Goal: Book appointment/travel/reservation

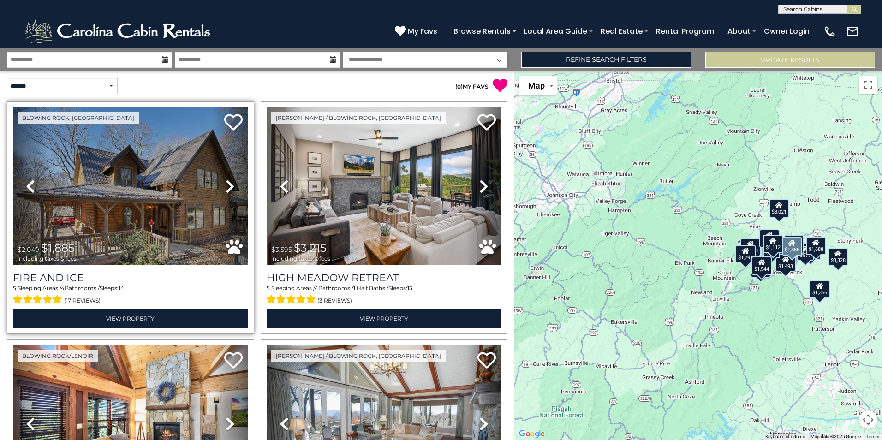
click at [228, 187] on icon at bounding box center [230, 186] width 9 height 15
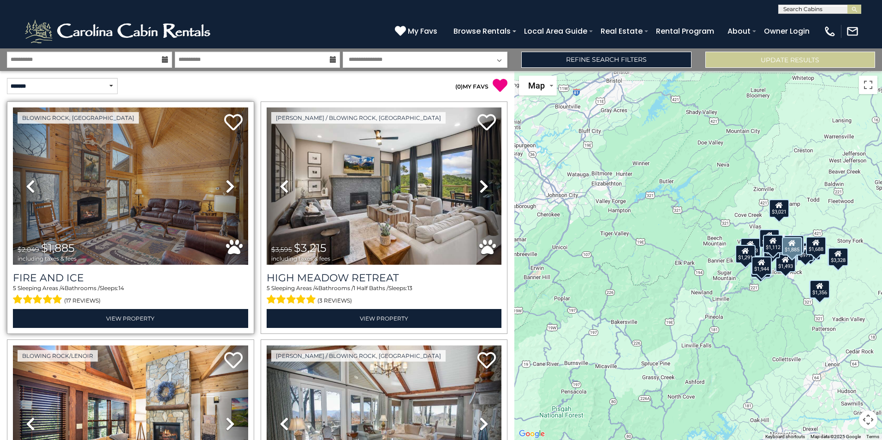
click at [228, 187] on icon at bounding box center [230, 186] width 9 height 15
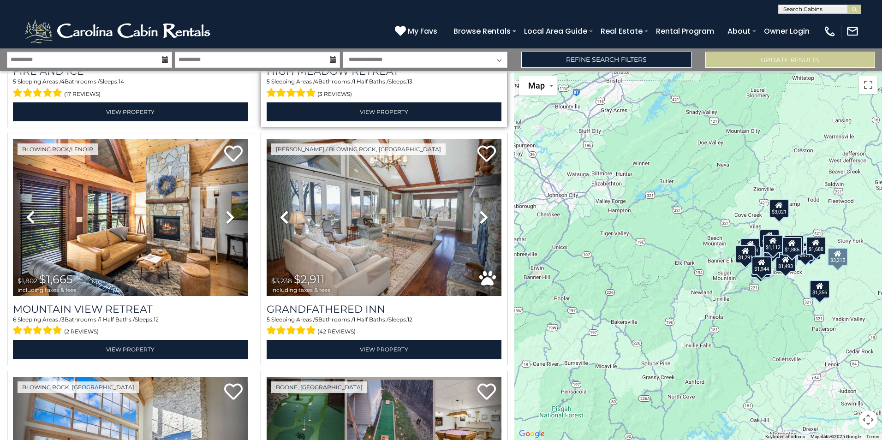
scroll to position [231, 0]
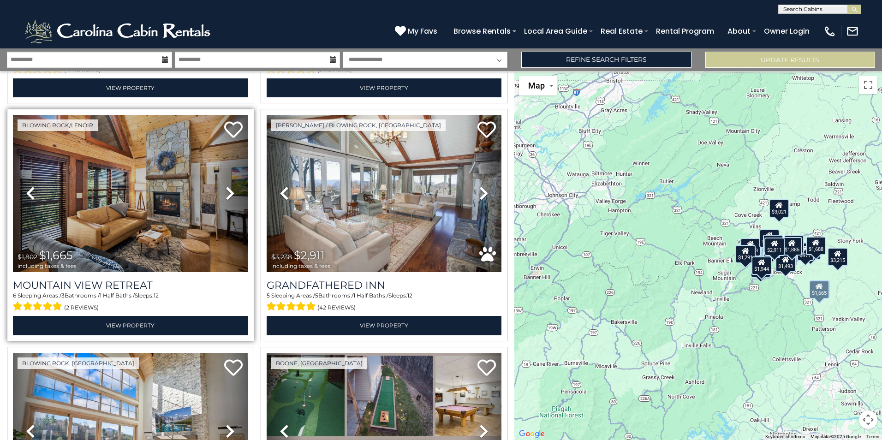
click at [228, 194] on icon at bounding box center [230, 193] width 9 height 15
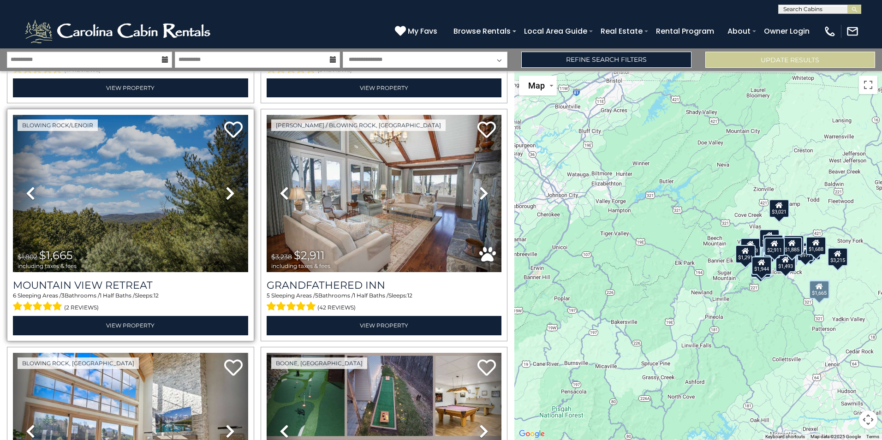
click at [228, 194] on icon at bounding box center [230, 193] width 9 height 15
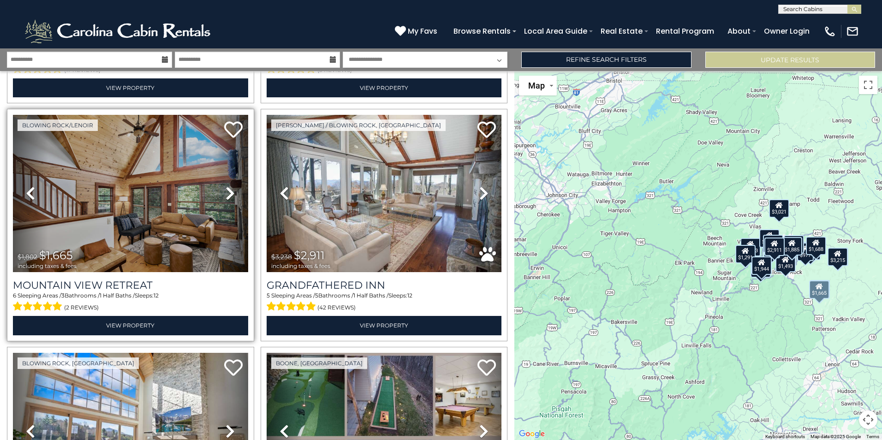
click at [228, 194] on icon at bounding box center [230, 193] width 9 height 15
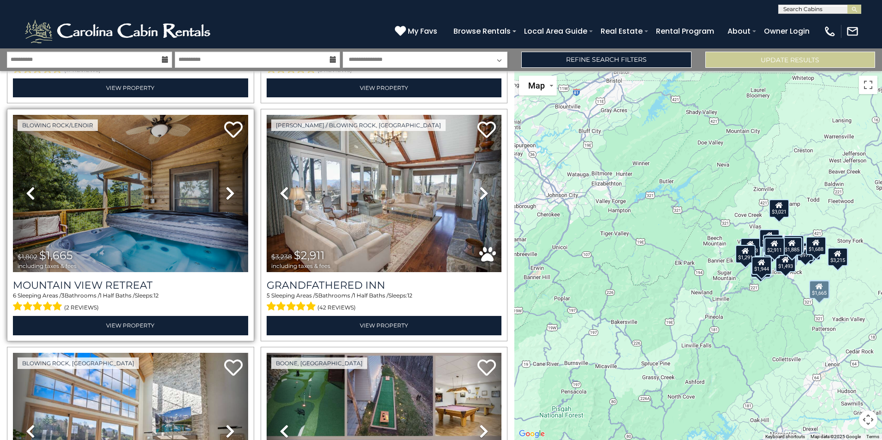
click at [228, 194] on icon at bounding box center [230, 193] width 9 height 15
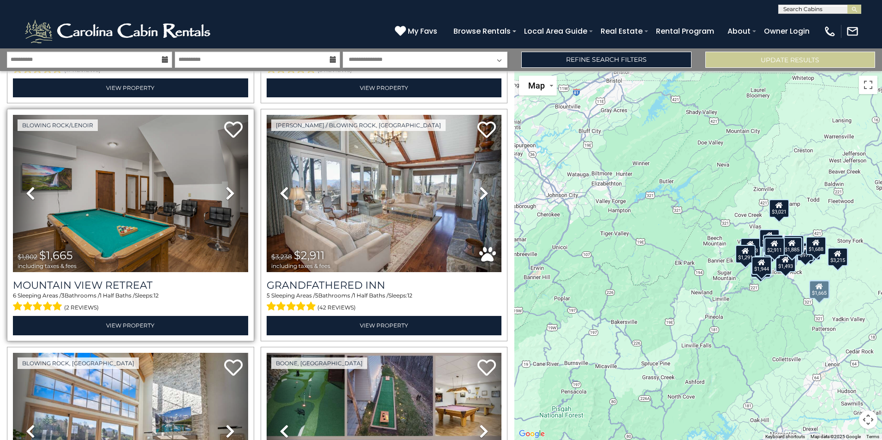
click at [228, 194] on icon at bounding box center [230, 193] width 9 height 15
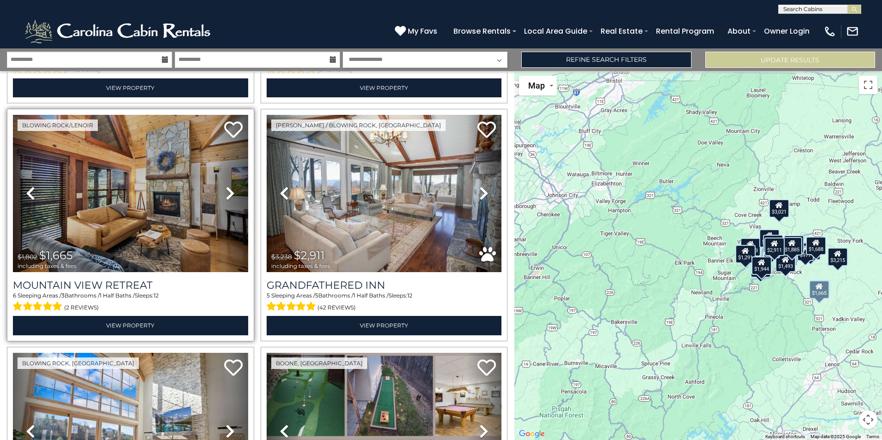
click at [228, 194] on icon at bounding box center [230, 193] width 9 height 15
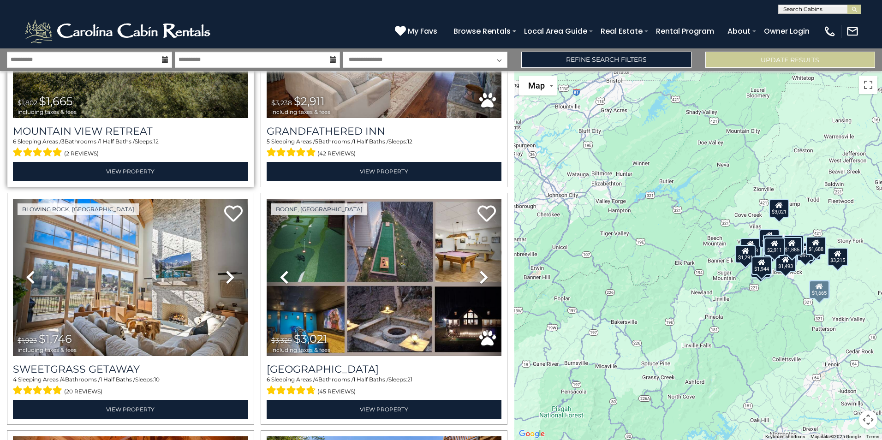
scroll to position [415, 0]
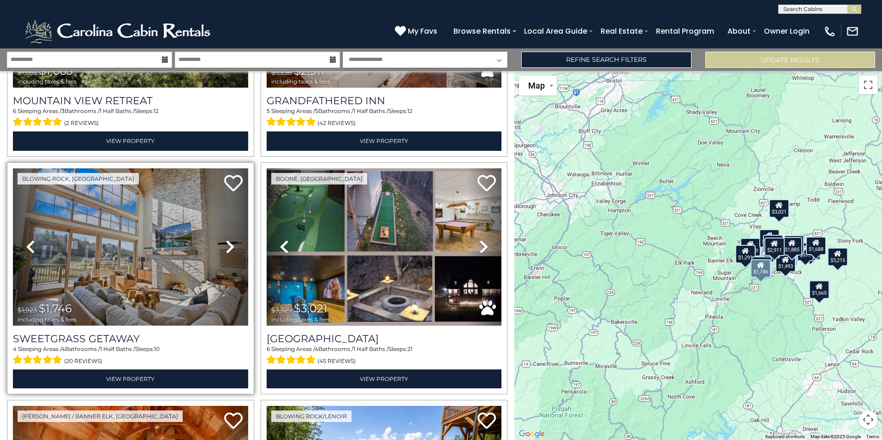
click at [227, 242] on icon at bounding box center [230, 246] width 9 height 15
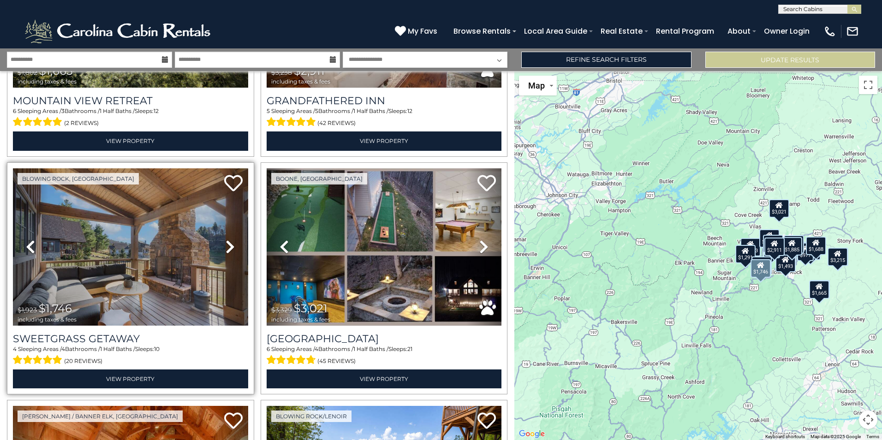
click at [227, 242] on icon at bounding box center [230, 246] width 9 height 15
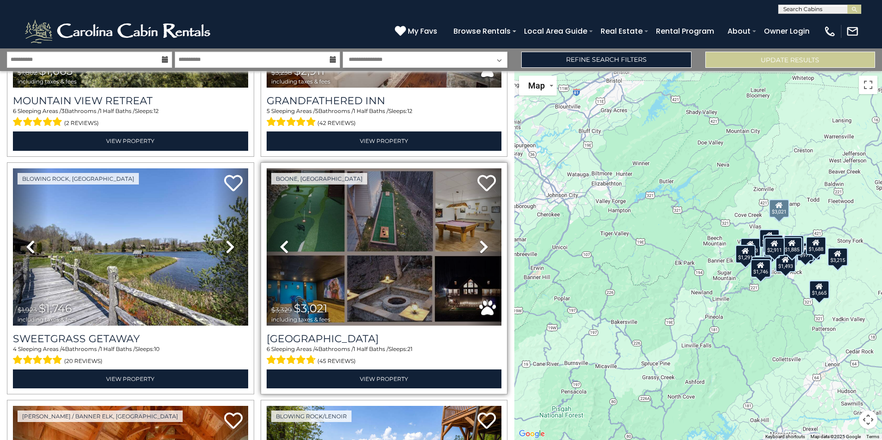
click at [479, 242] on icon at bounding box center [483, 246] width 9 height 15
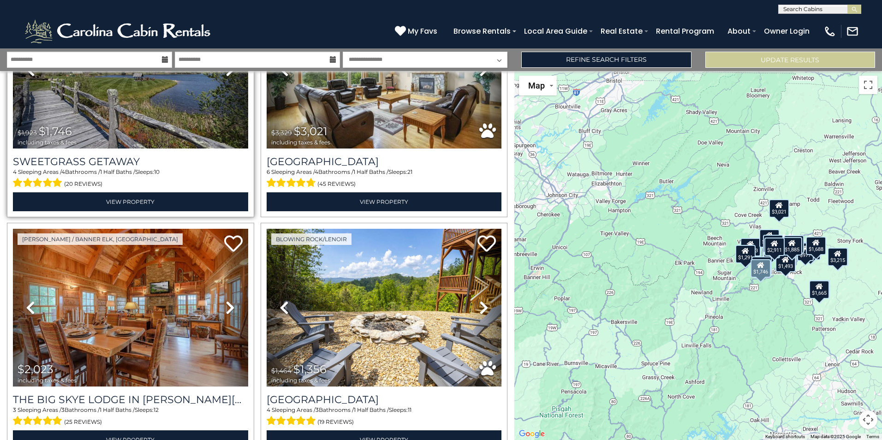
scroll to position [600, 0]
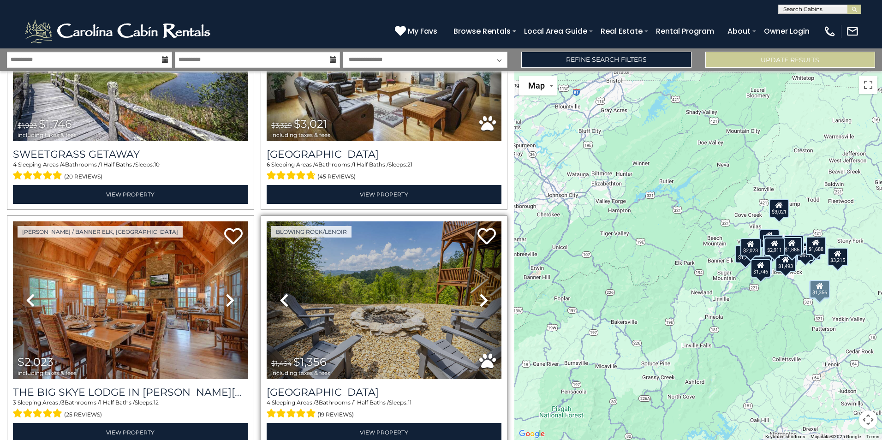
click at [479, 294] on icon at bounding box center [483, 300] width 9 height 15
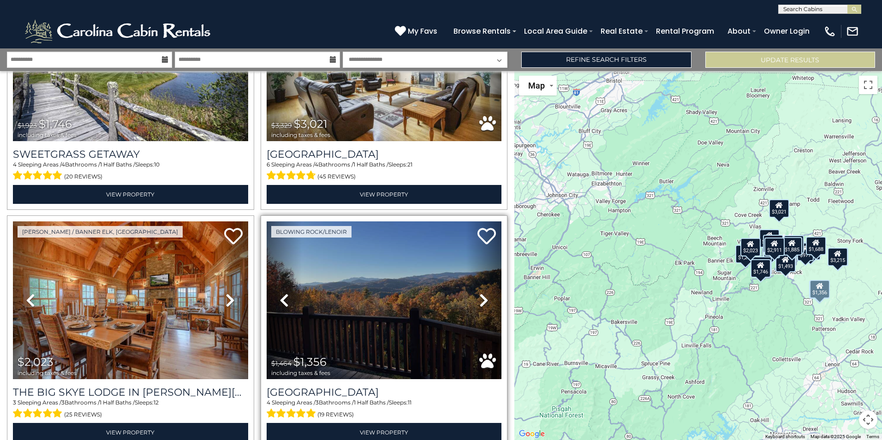
click at [479, 294] on icon at bounding box center [483, 300] width 9 height 15
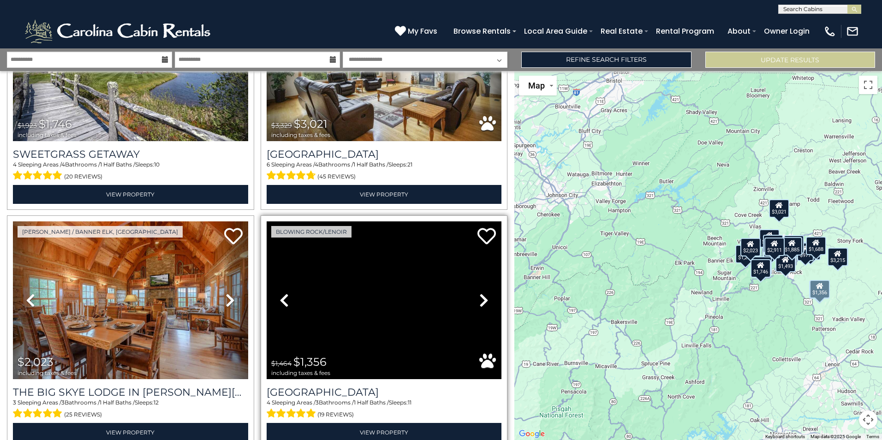
click at [479, 294] on icon at bounding box center [483, 300] width 9 height 15
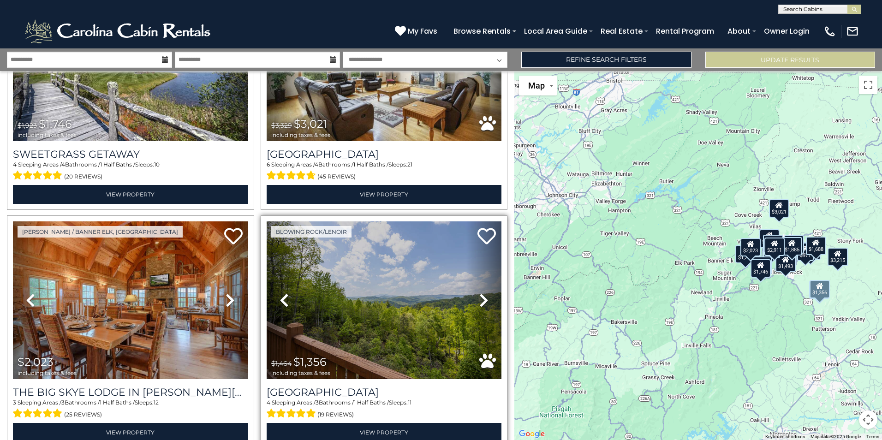
click at [480, 294] on icon at bounding box center [483, 300] width 9 height 15
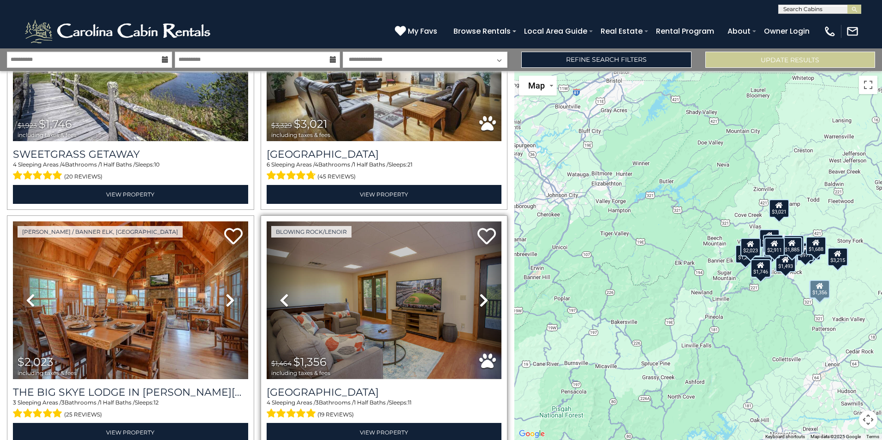
click at [480, 293] on icon at bounding box center [483, 300] width 9 height 15
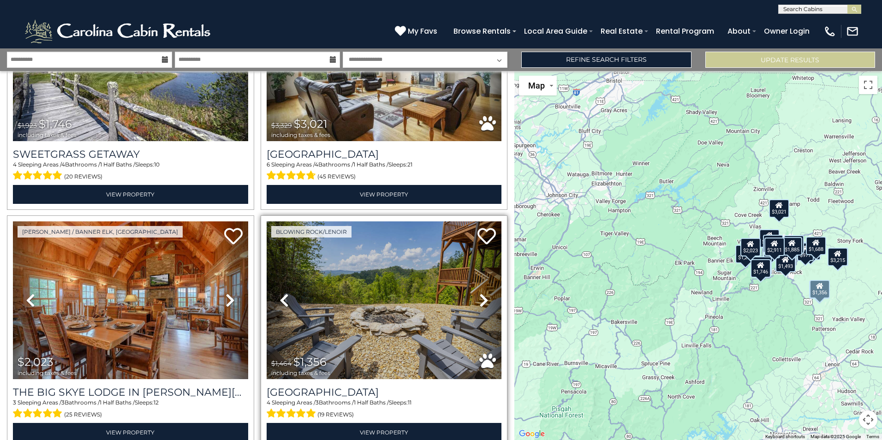
click at [481, 293] on icon at bounding box center [483, 300] width 9 height 15
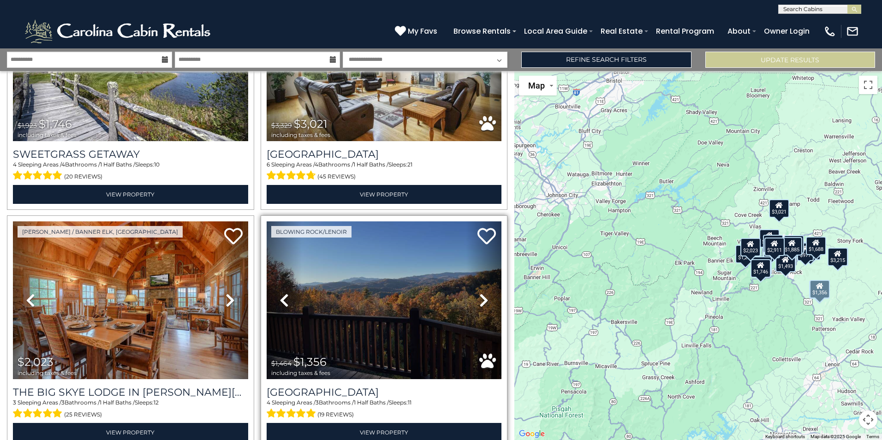
click at [481, 293] on icon at bounding box center [483, 300] width 9 height 15
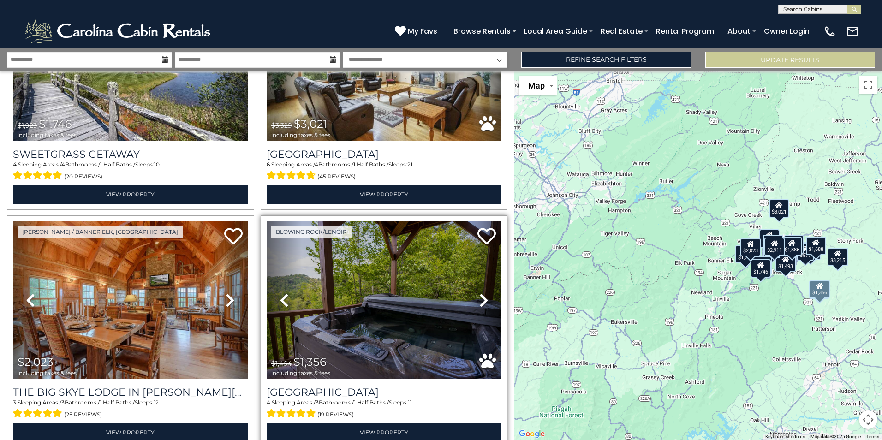
click at [483, 293] on icon at bounding box center [483, 300] width 9 height 15
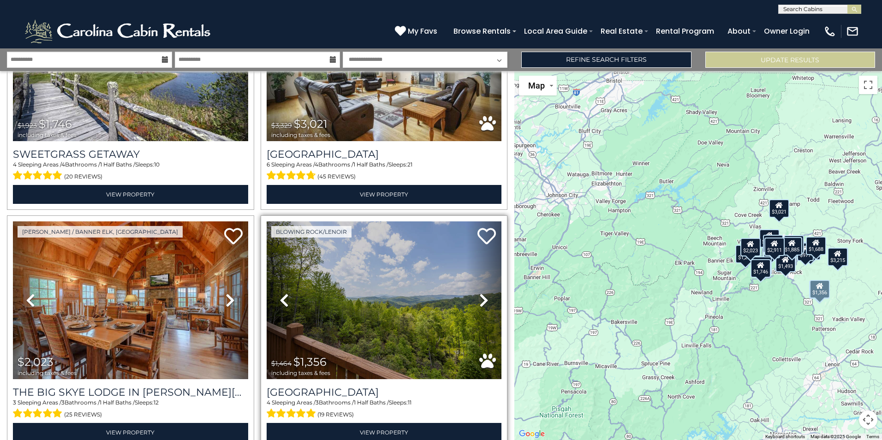
click at [483, 293] on icon at bounding box center [483, 300] width 9 height 15
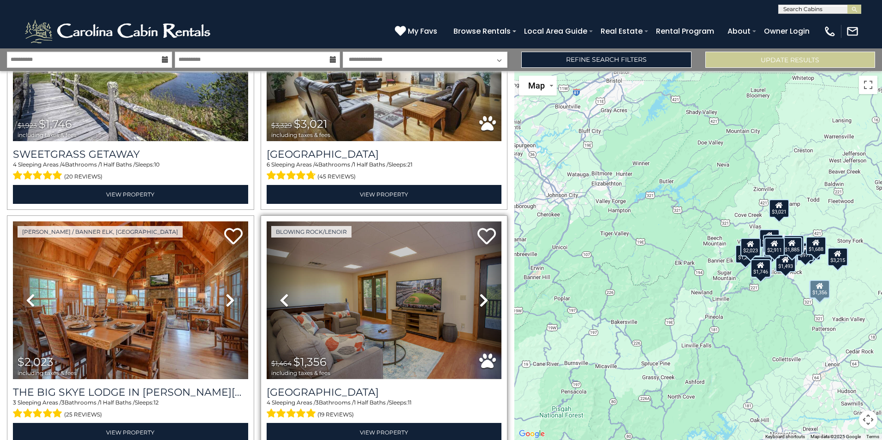
click at [483, 293] on icon at bounding box center [483, 300] width 9 height 15
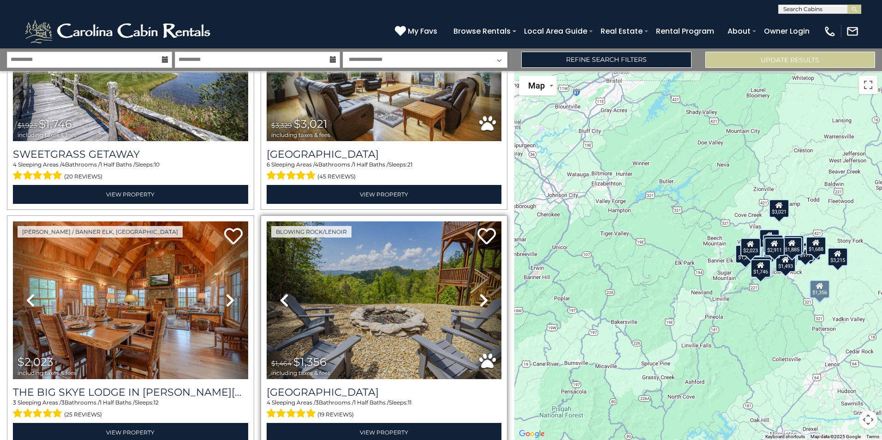
click at [481, 297] on icon at bounding box center [483, 300] width 9 height 15
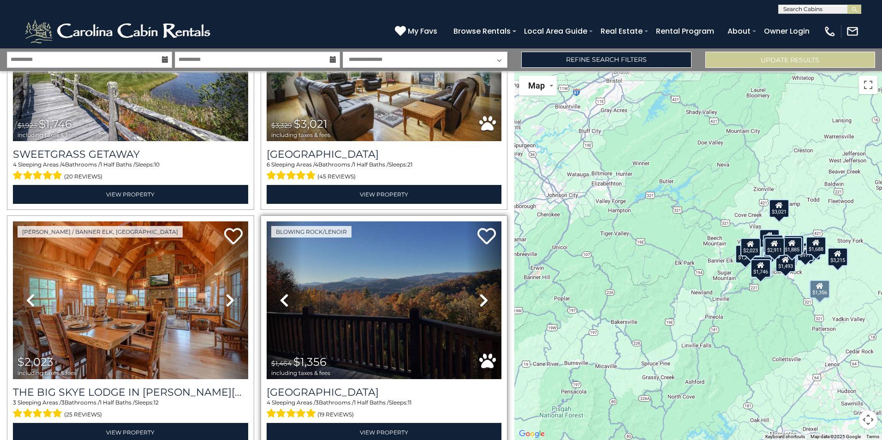
click at [481, 296] on icon at bounding box center [483, 300] width 9 height 15
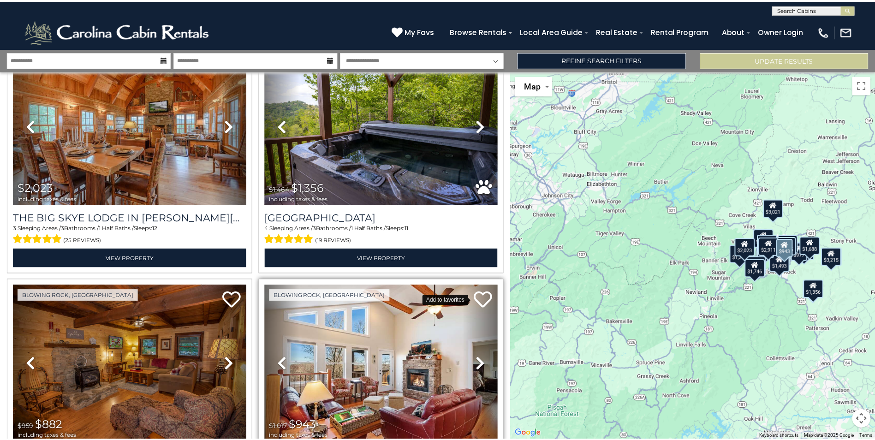
scroll to position [923, 0]
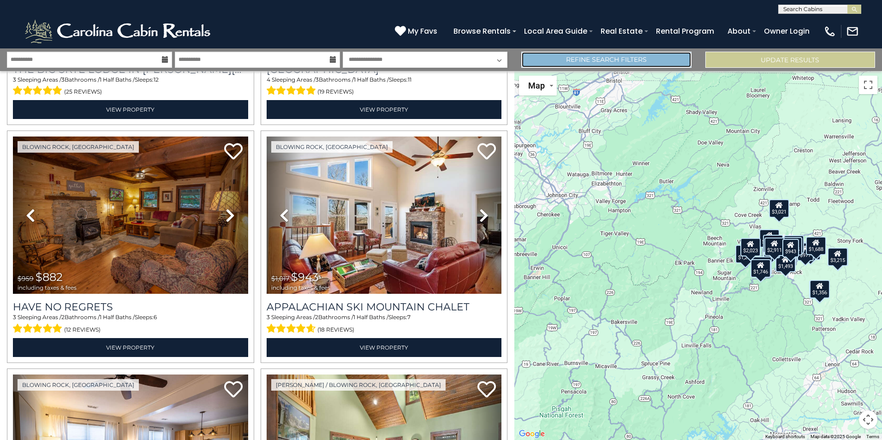
click at [600, 61] on link "Refine Search Filters" at bounding box center [606, 60] width 170 height 16
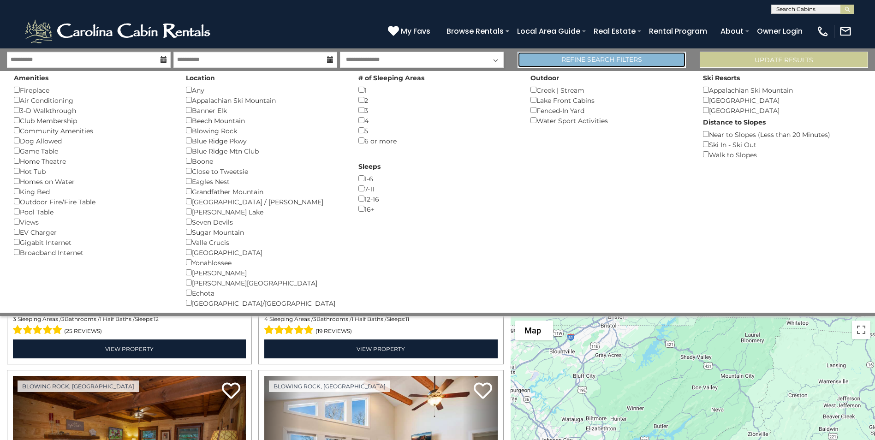
scroll to position [918, 0]
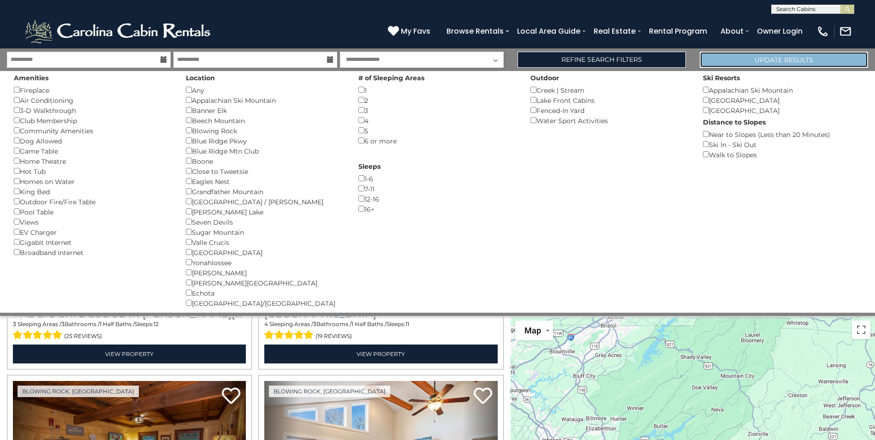
click at [770, 56] on button "Update Results" at bounding box center [784, 60] width 168 height 16
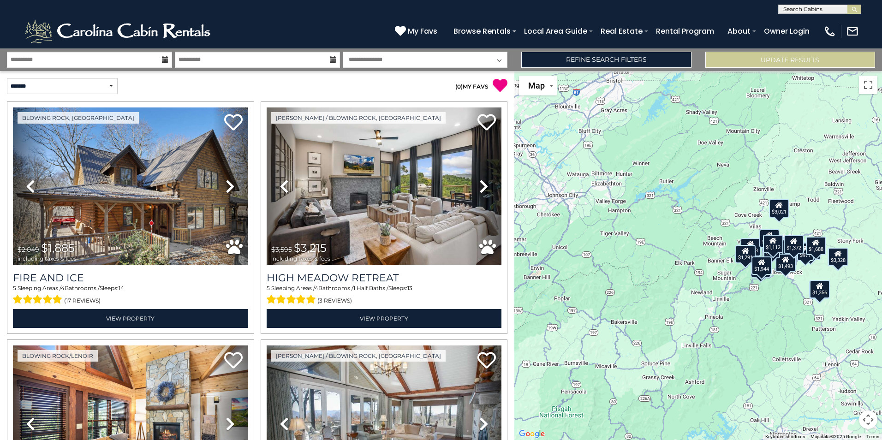
click at [773, 252] on div "$1,112" at bounding box center [773, 244] width 20 height 18
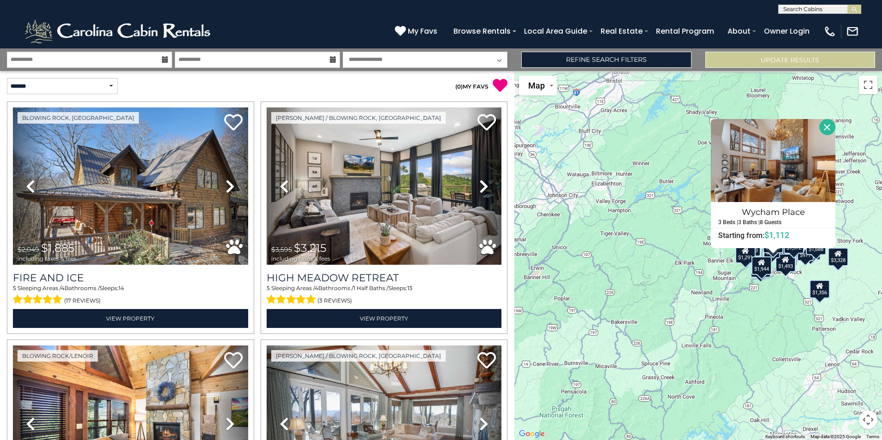
click at [829, 125] on button "Close" at bounding box center [828, 127] width 16 height 16
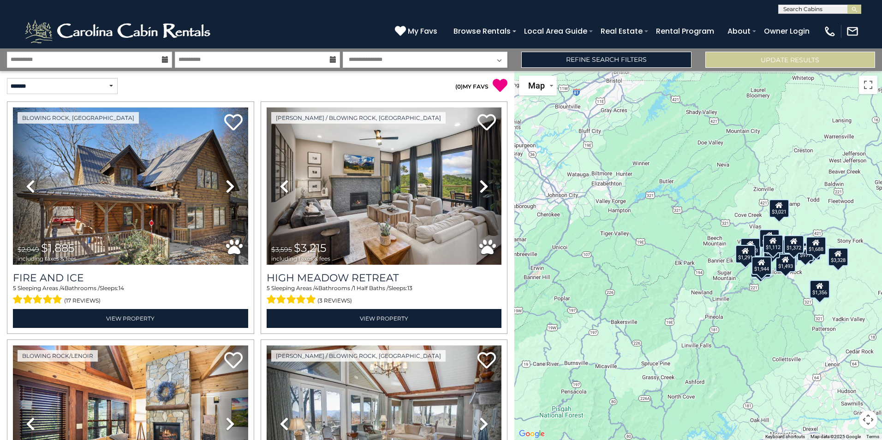
click at [797, 243] on icon at bounding box center [793, 241] width 7 height 6
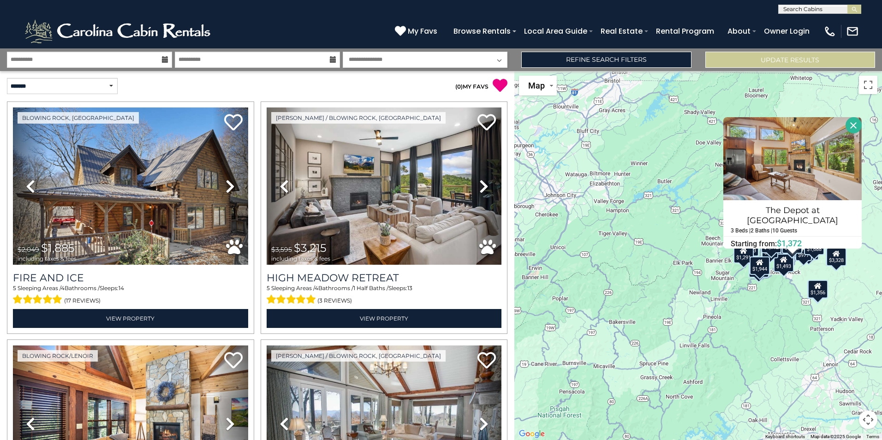
click at [848, 124] on button "Close" at bounding box center [854, 125] width 16 height 16
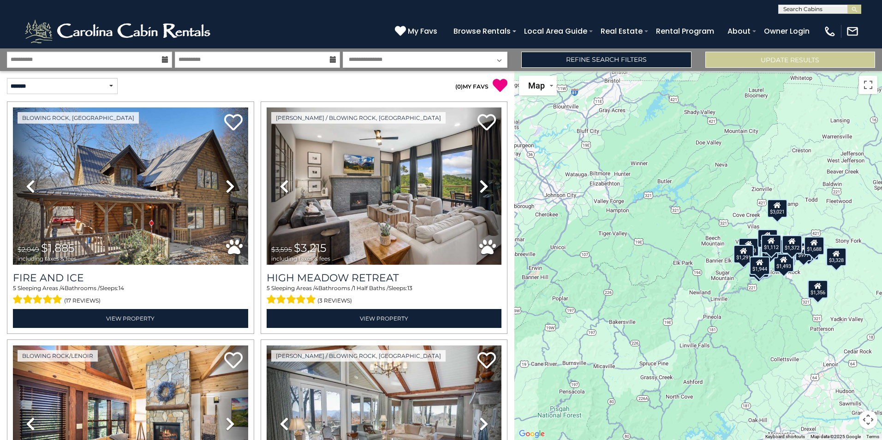
click at [807, 261] on div "$977" at bounding box center [803, 252] width 17 height 18
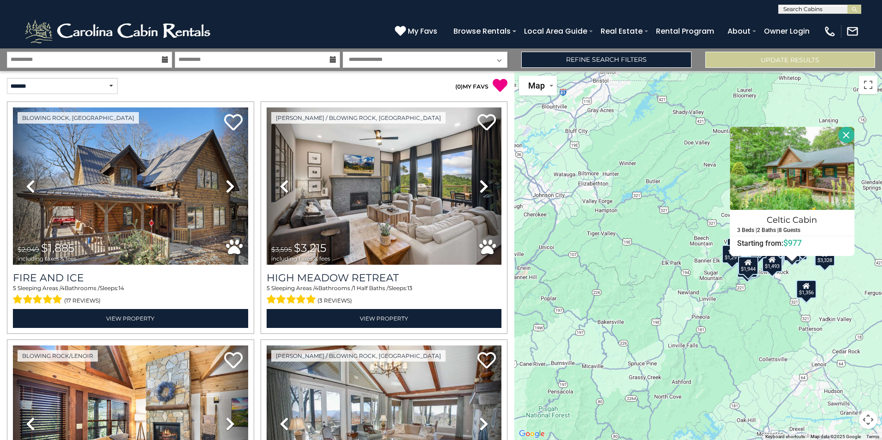
click at [849, 138] on button "Close" at bounding box center [846, 135] width 16 height 16
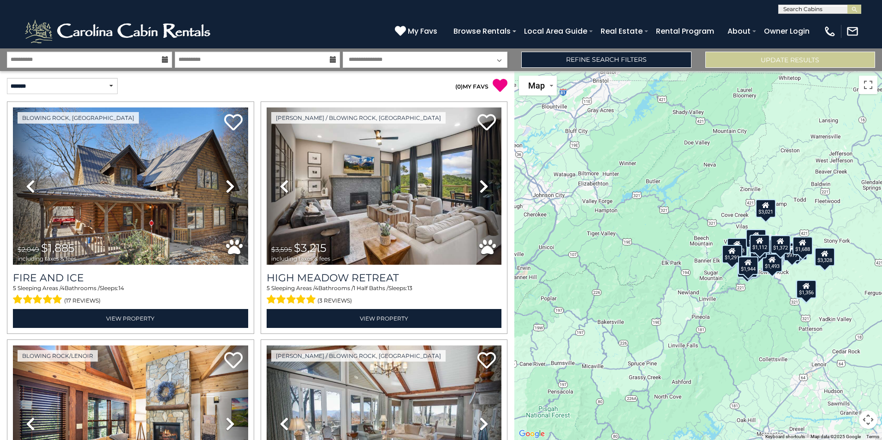
click at [825, 260] on div "$3,328" at bounding box center [825, 257] width 20 height 18
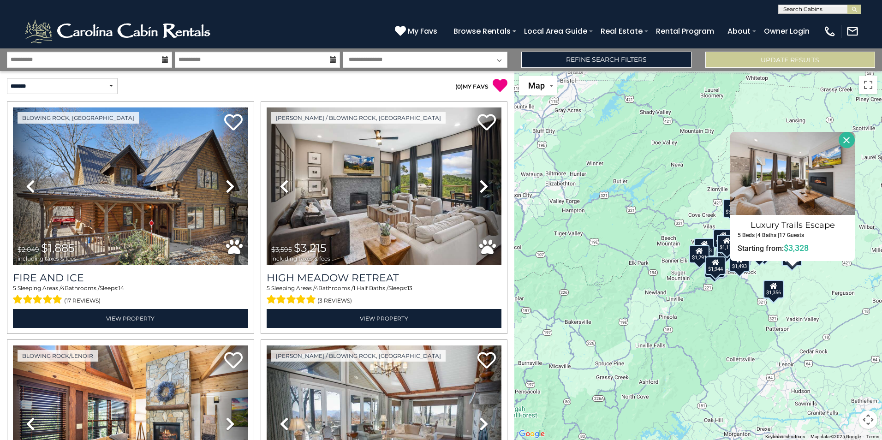
click at [847, 138] on button "Close" at bounding box center [847, 140] width 16 height 16
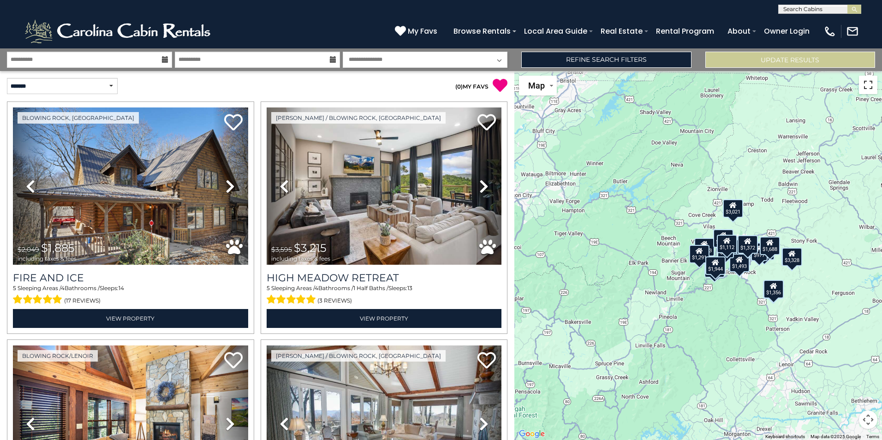
click at [869, 85] on button "Toggle fullscreen view" at bounding box center [868, 85] width 18 height 18
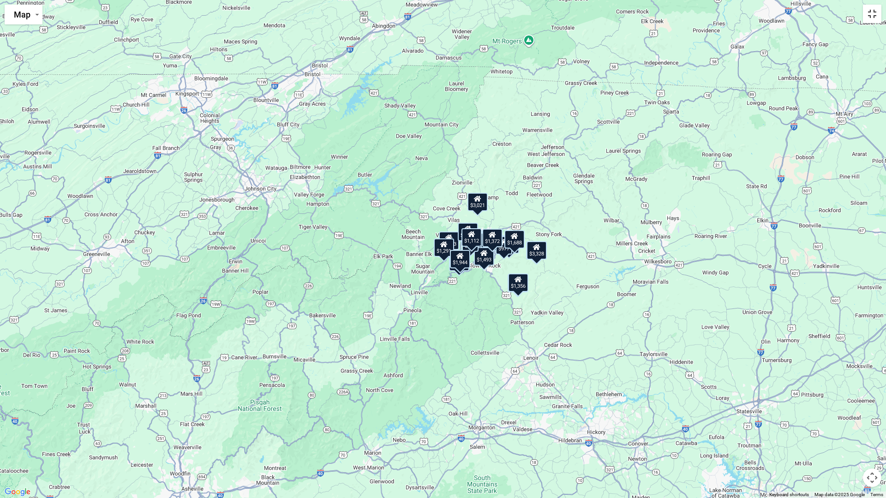
click at [870, 19] on button "Toggle fullscreen view" at bounding box center [872, 14] width 18 height 18
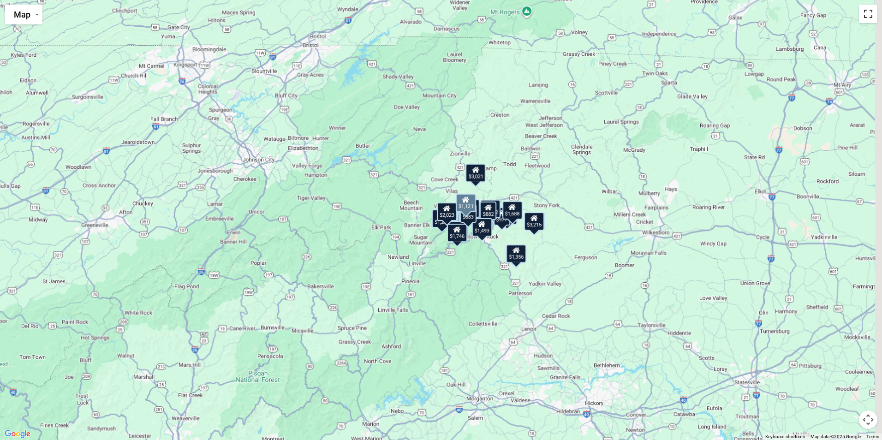
scroll to position [1892, 0]
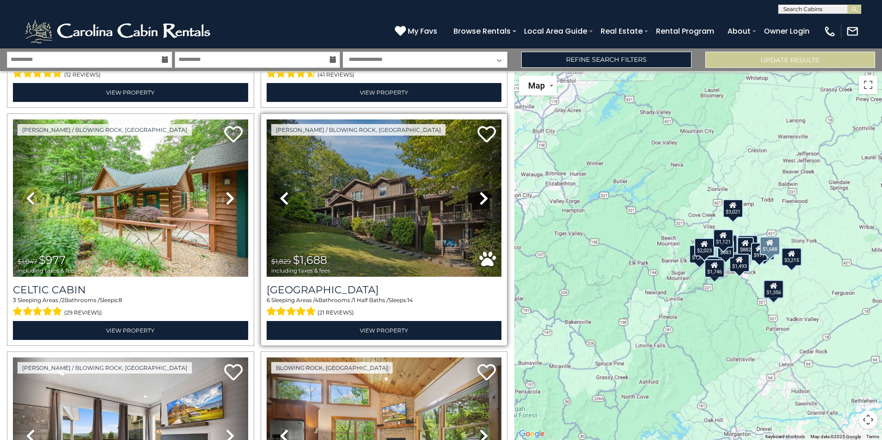
click at [479, 191] on icon at bounding box center [483, 198] width 9 height 15
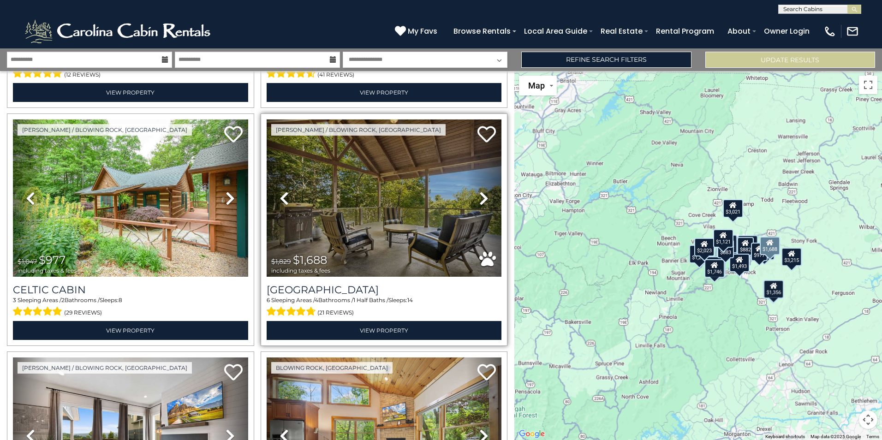
click at [479, 191] on icon at bounding box center [483, 198] width 9 height 15
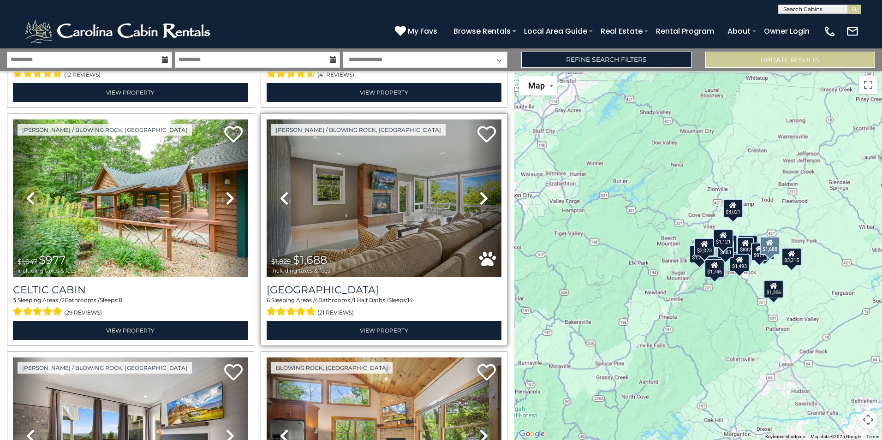
click at [479, 191] on icon at bounding box center [483, 198] width 9 height 15
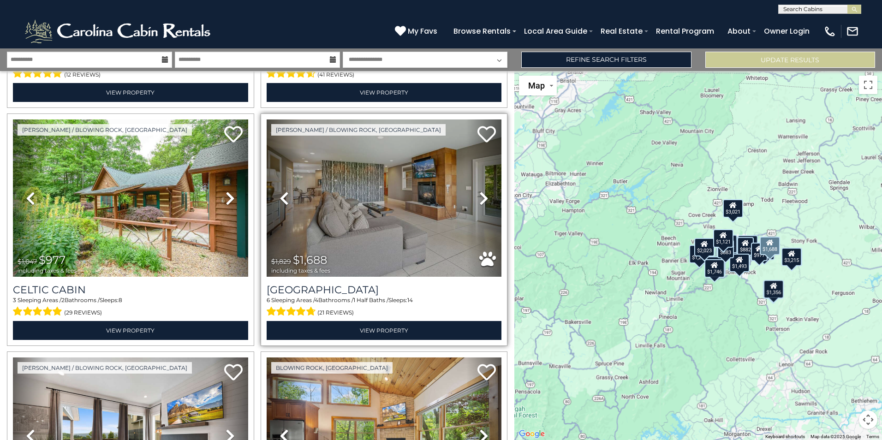
click at [479, 191] on icon at bounding box center [483, 198] width 9 height 15
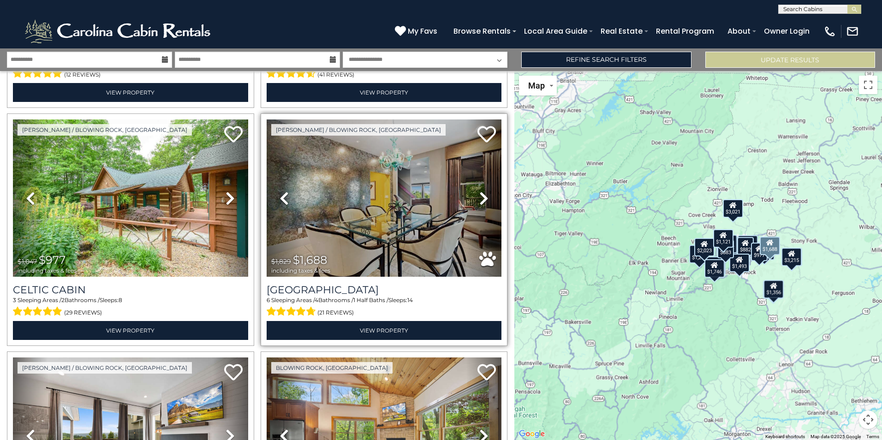
click at [479, 191] on icon at bounding box center [483, 198] width 9 height 15
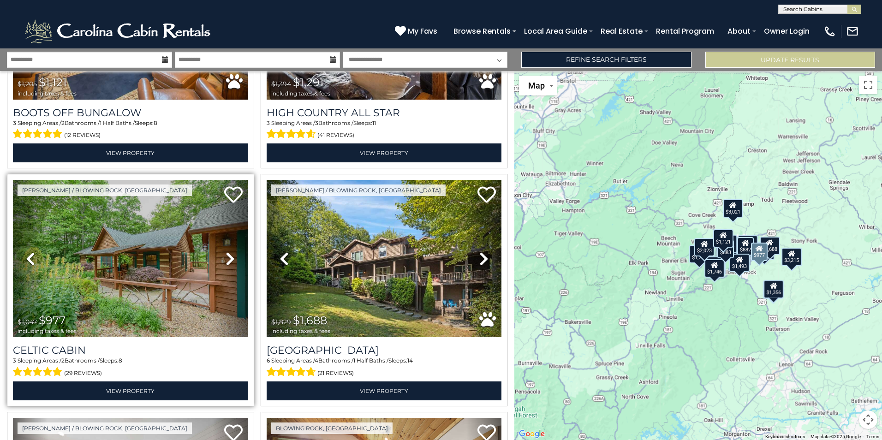
scroll to position [1846, 0]
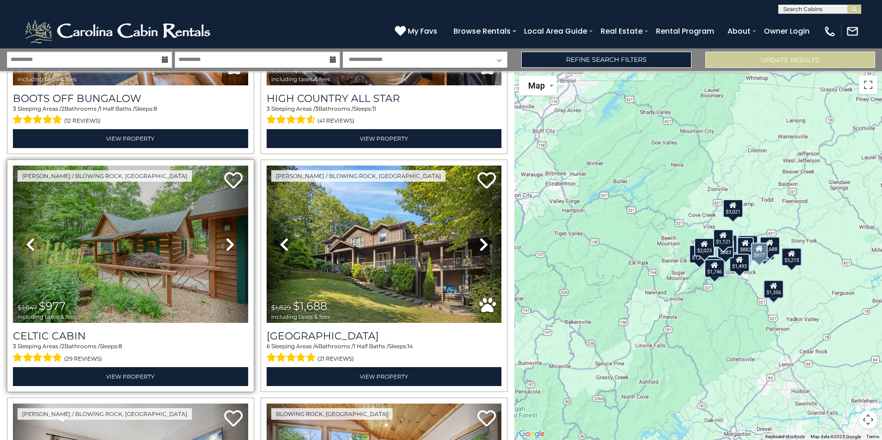
click at [228, 237] on icon at bounding box center [230, 244] width 9 height 15
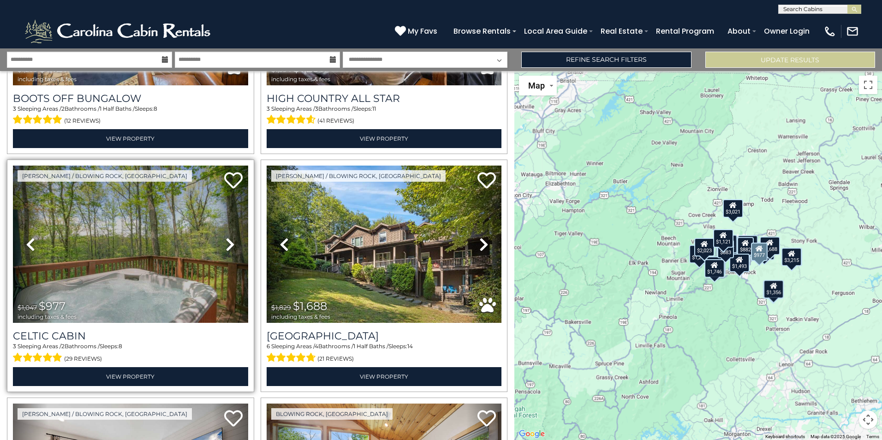
click at [228, 237] on icon at bounding box center [230, 244] width 9 height 15
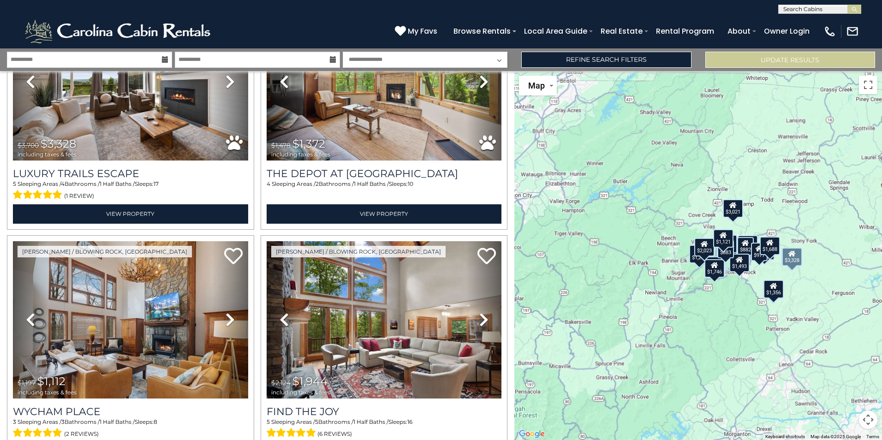
scroll to position [2294, 0]
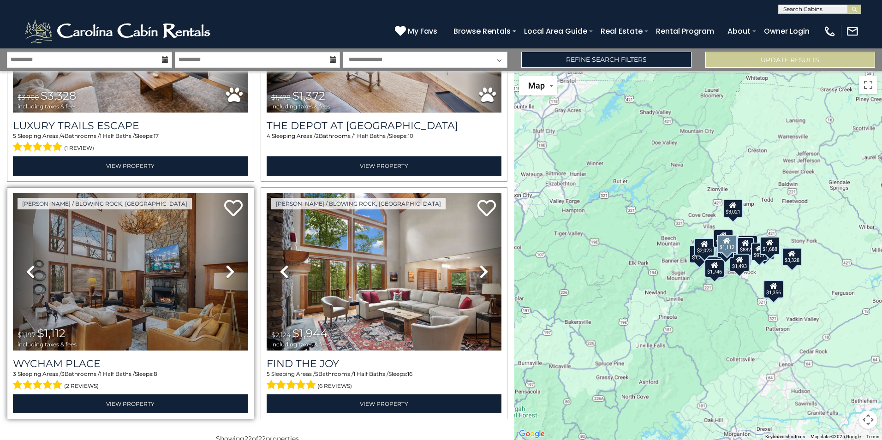
click at [226, 264] on icon at bounding box center [230, 271] width 9 height 15
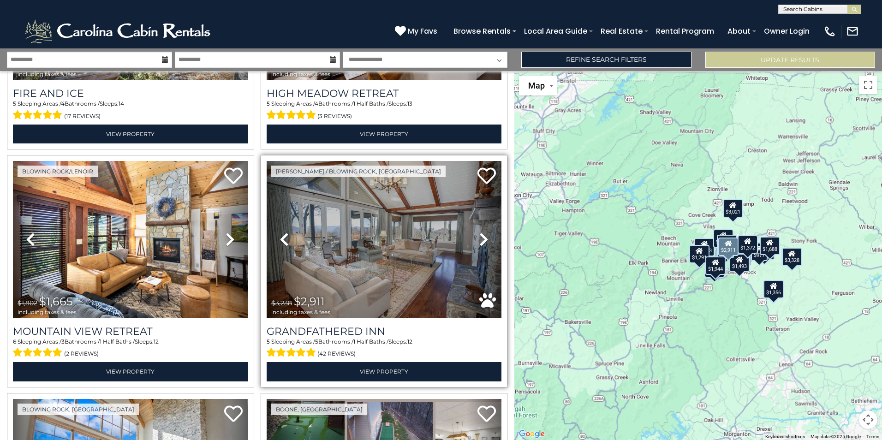
scroll to position [0, 0]
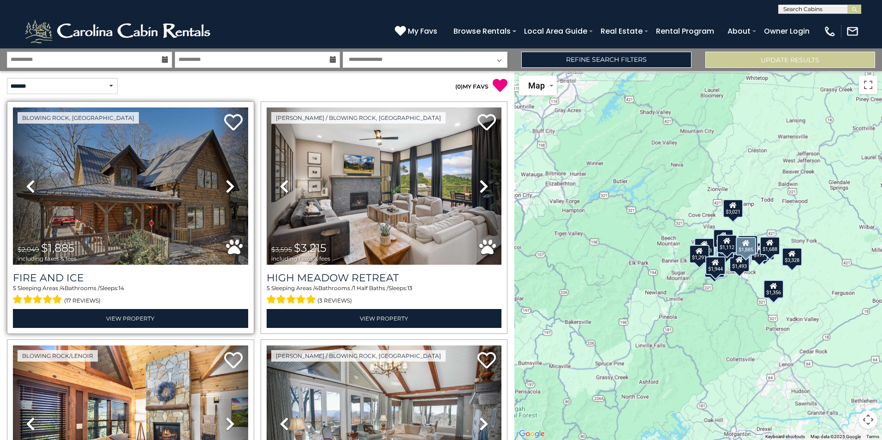
click at [229, 186] on icon at bounding box center [230, 186] width 9 height 15
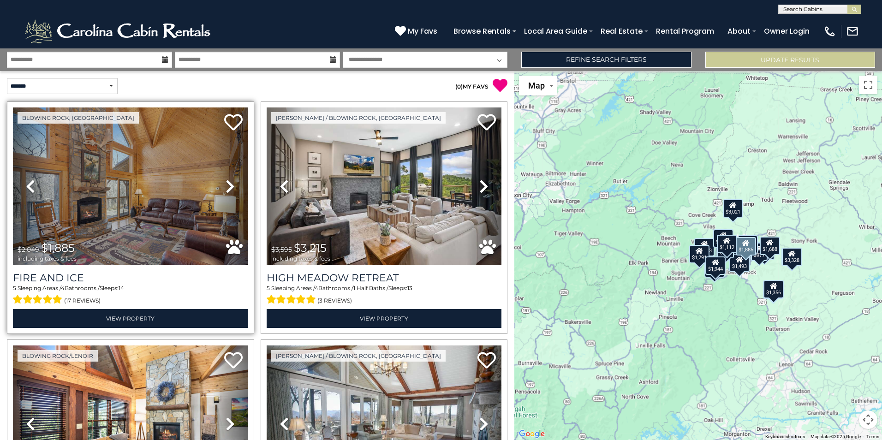
click at [229, 186] on icon at bounding box center [230, 186] width 9 height 15
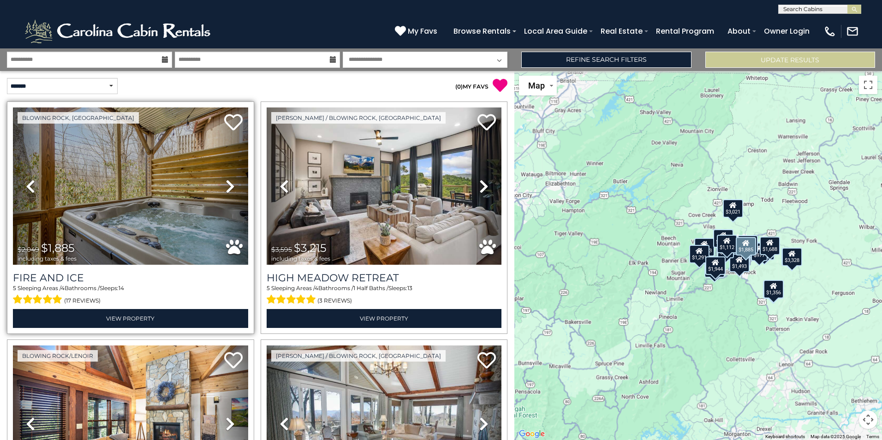
click at [229, 186] on icon at bounding box center [230, 186] width 9 height 15
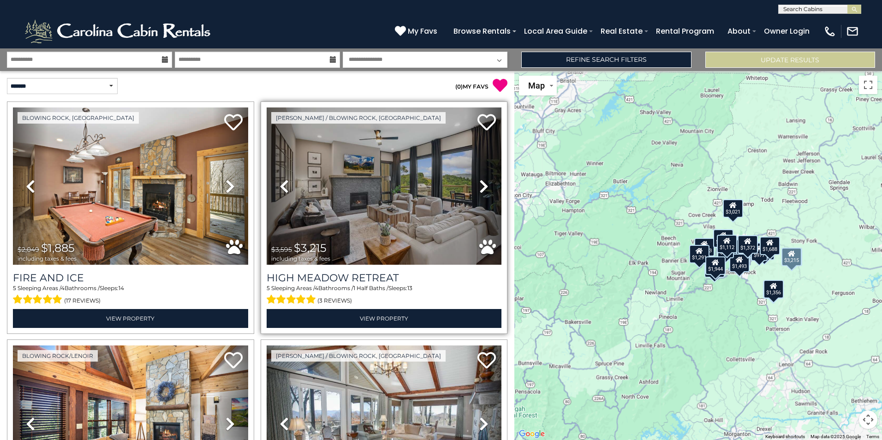
click at [480, 184] on icon at bounding box center [483, 186] width 9 height 15
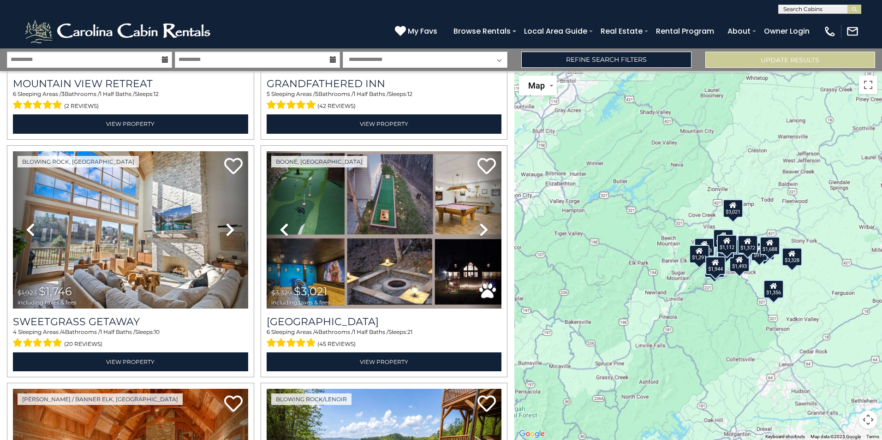
scroll to position [457, 0]
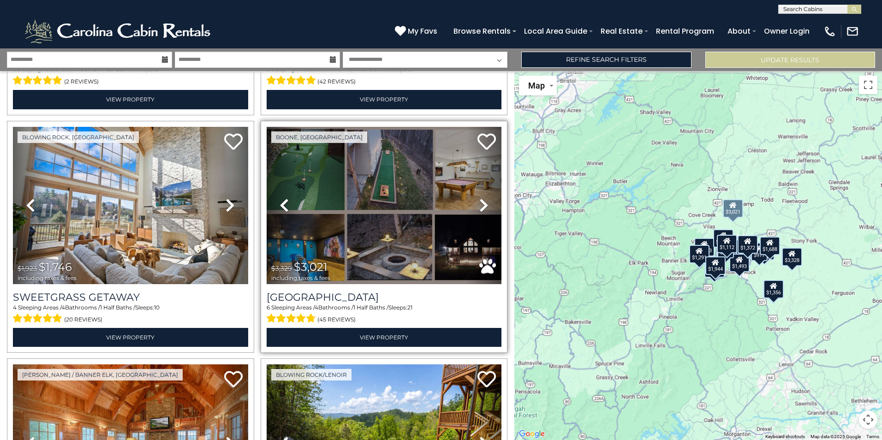
click at [481, 201] on icon at bounding box center [483, 205] width 9 height 15
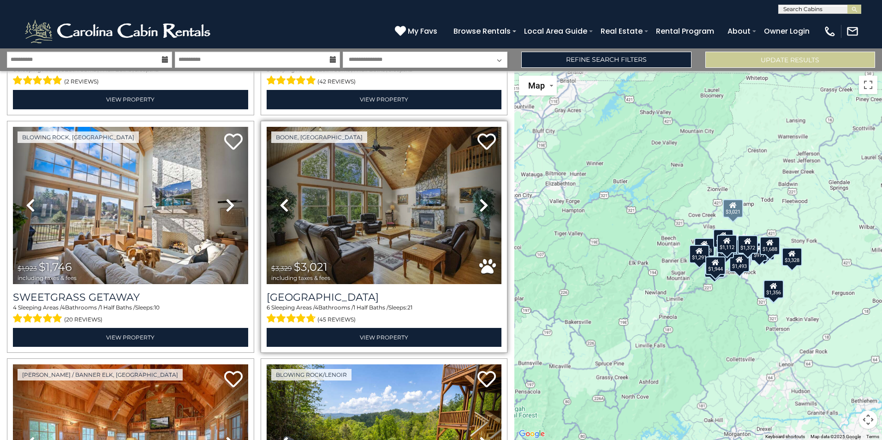
click at [481, 201] on icon at bounding box center [483, 205] width 9 height 15
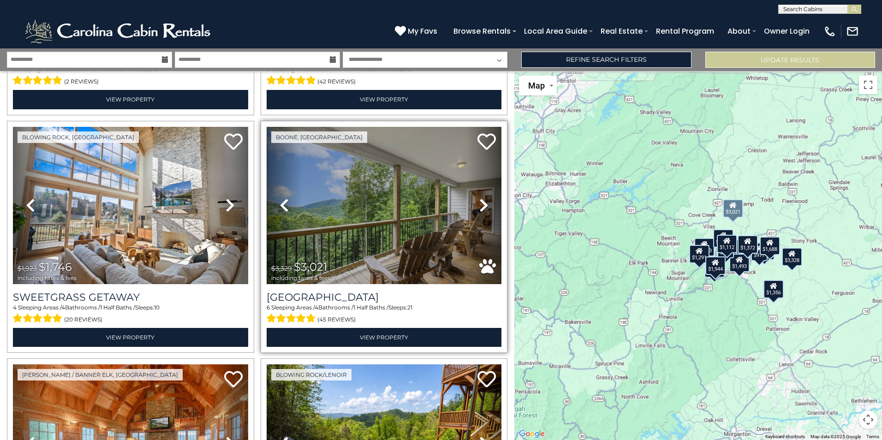
click at [481, 201] on icon at bounding box center [483, 205] width 9 height 15
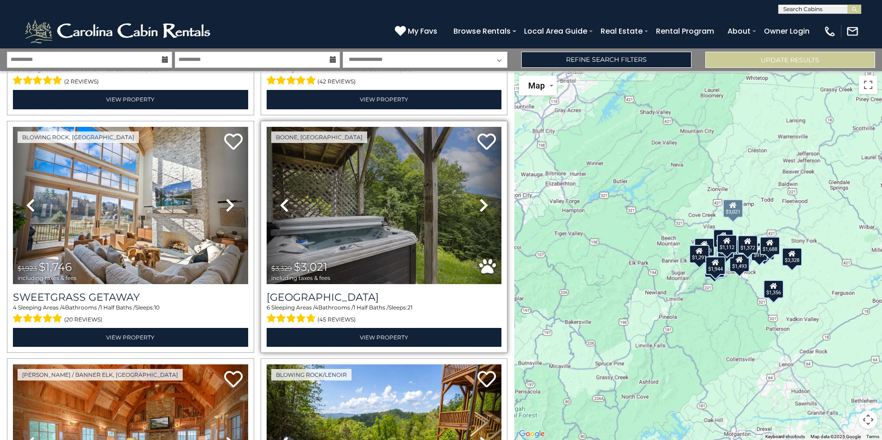
click at [481, 201] on icon at bounding box center [483, 205] width 9 height 15
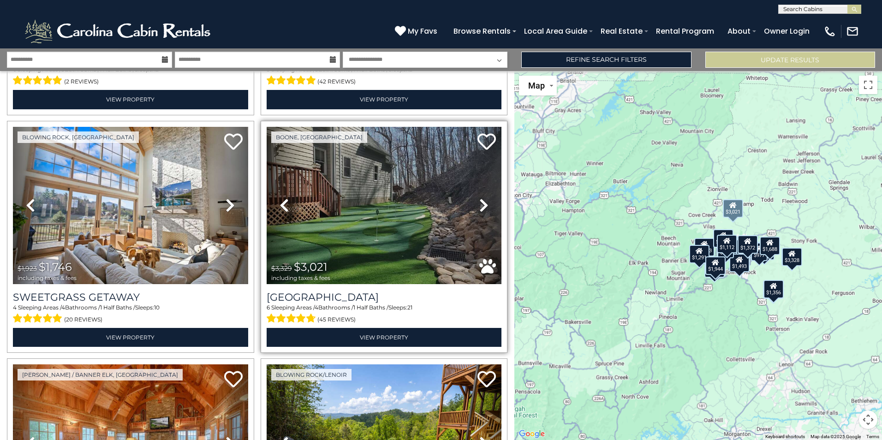
click at [480, 201] on icon at bounding box center [483, 205] width 9 height 15
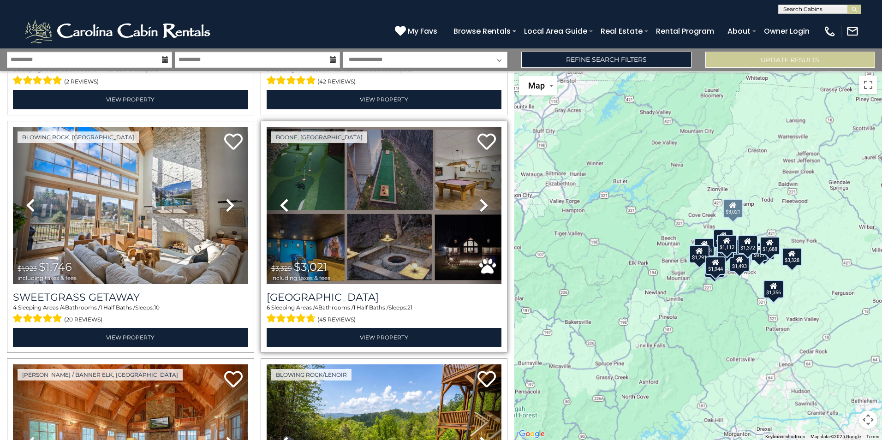
click at [480, 201] on icon at bounding box center [483, 205] width 9 height 15
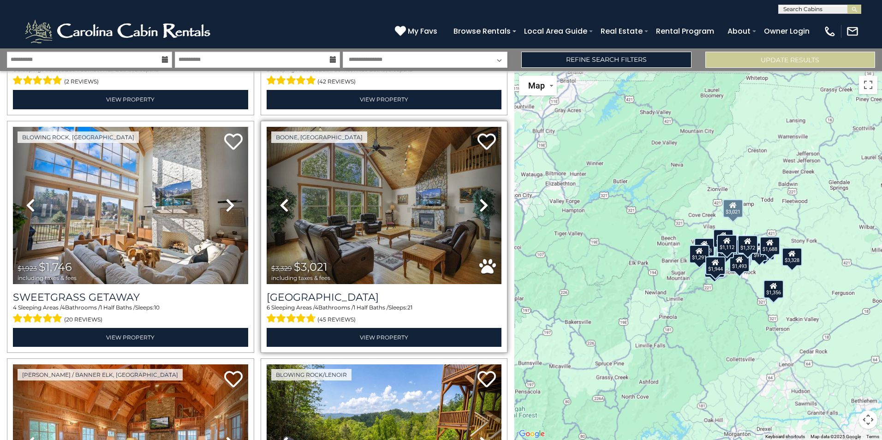
click at [480, 201] on icon at bounding box center [483, 205] width 9 height 15
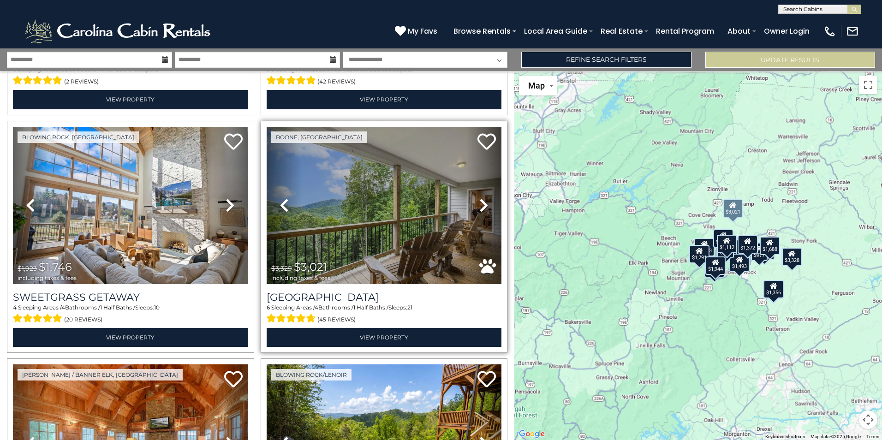
click at [480, 201] on icon at bounding box center [483, 205] width 9 height 15
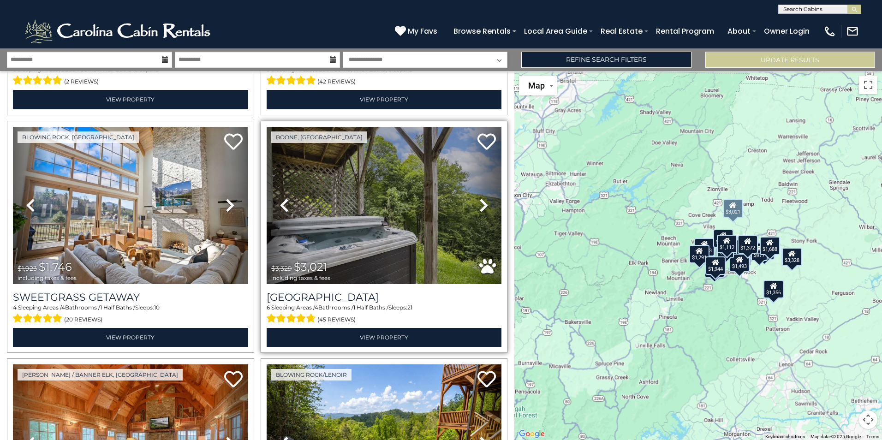
click at [480, 202] on icon at bounding box center [483, 205] width 9 height 15
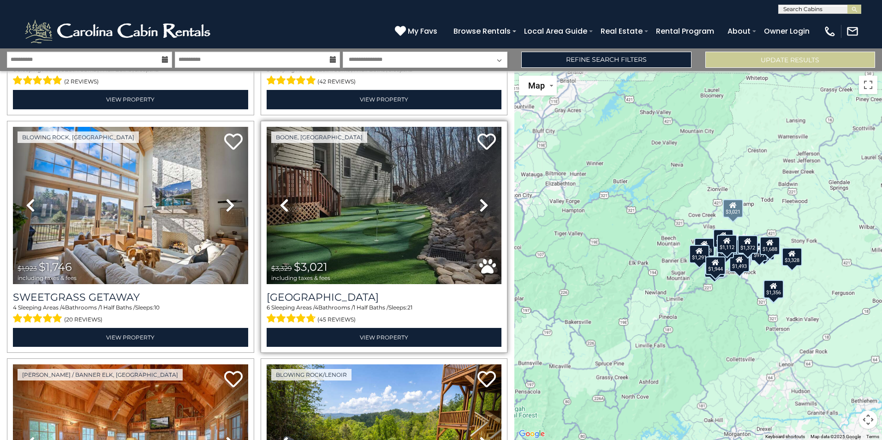
click at [479, 202] on icon at bounding box center [483, 205] width 9 height 15
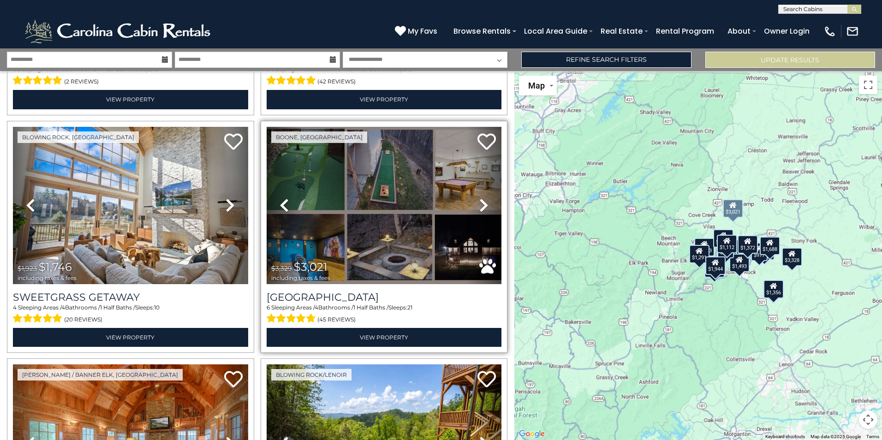
click at [479, 202] on icon at bounding box center [483, 205] width 9 height 15
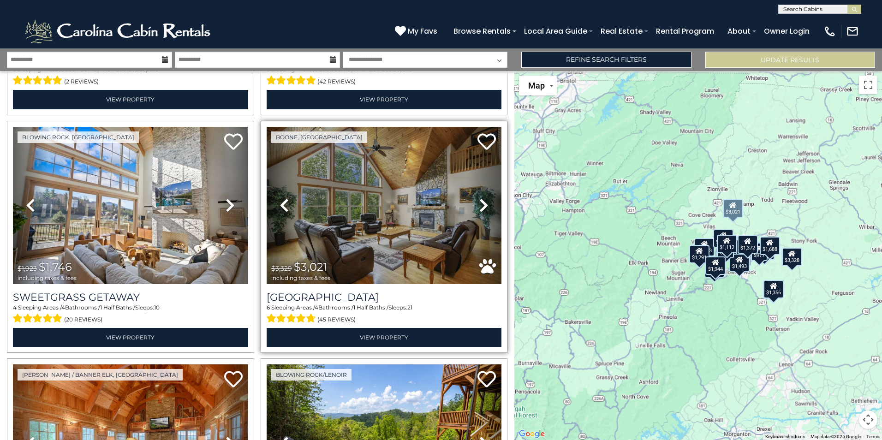
click at [479, 202] on icon at bounding box center [483, 205] width 9 height 15
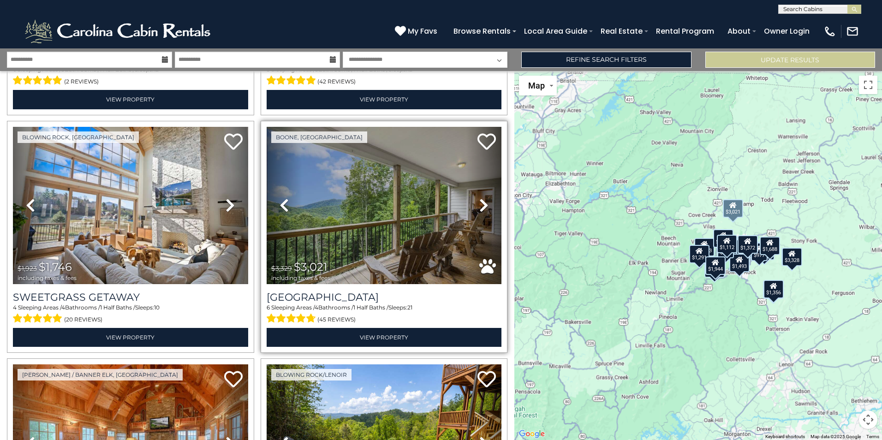
click at [479, 202] on icon at bounding box center [483, 205] width 9 height 15
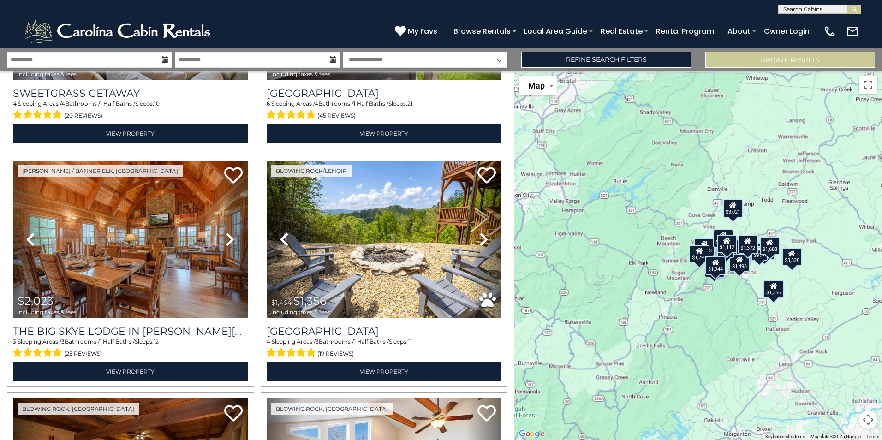
scroll to position [709, 0]
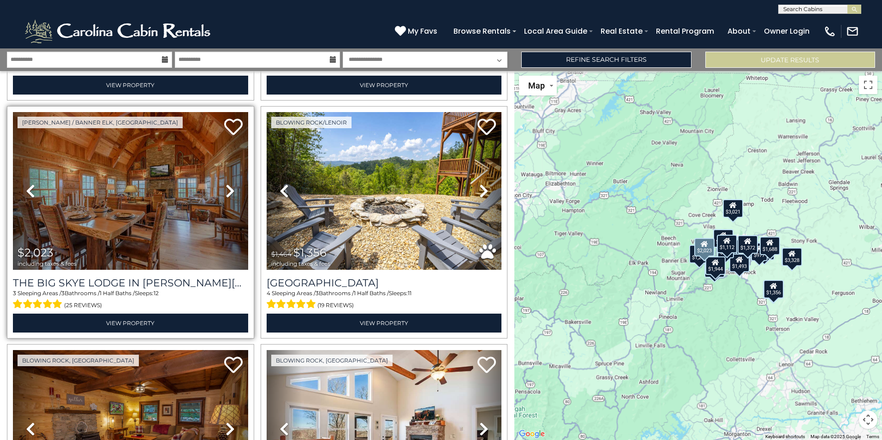
click at [228, 185] on icon at bounding box center [230, 191] width 9 height 15
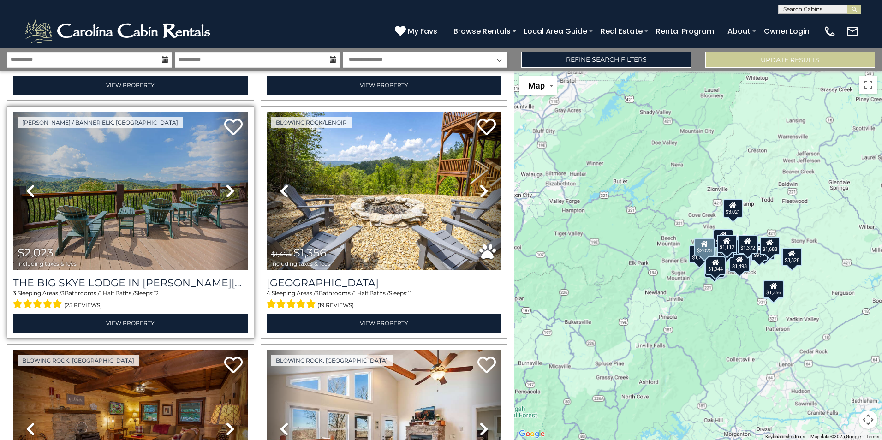
click at [227, 185] on icon at bounding box center [230, 191] width 9 height 15
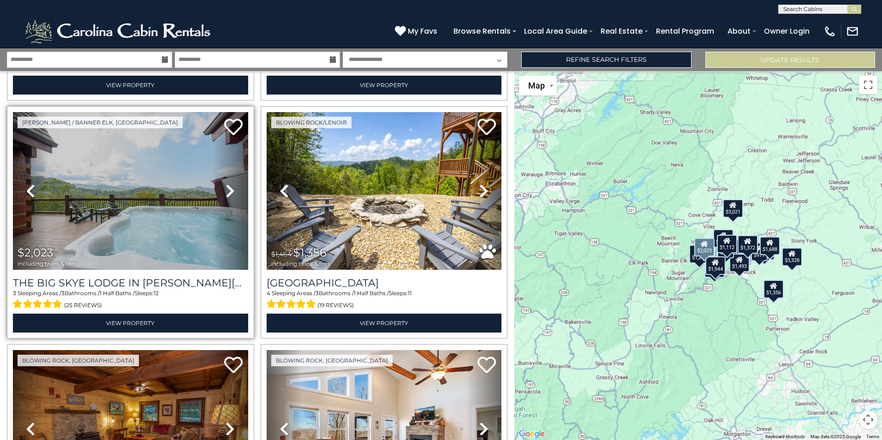
click at [227, 185] on icon at bounding box center [230, 191] width 9 height 15
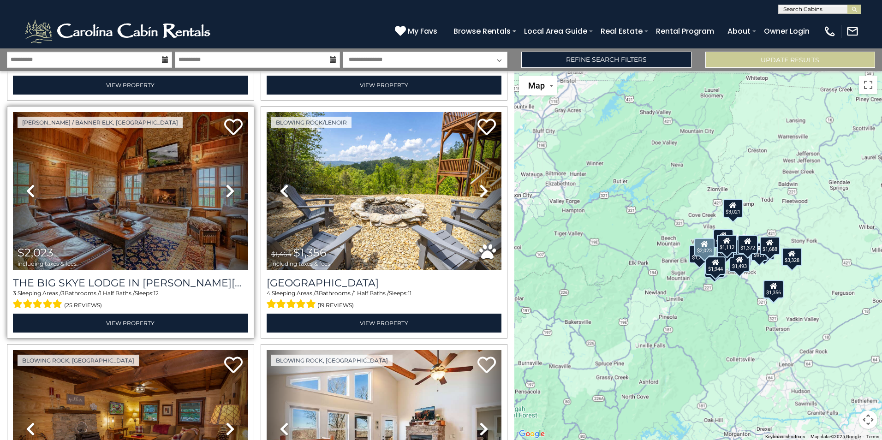
click at [226, 188] on icon at bounding box center [230, 191] width 9 height 15
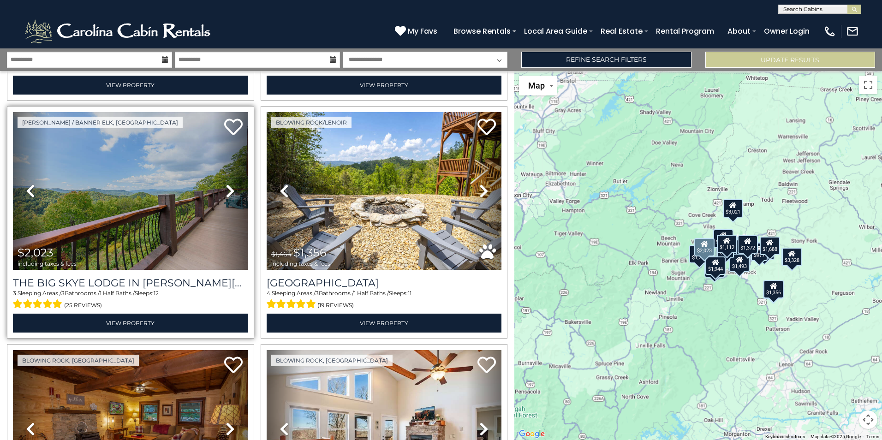
click at [226, 185] on icon at bounding box center [230, 191] width 9 height 15
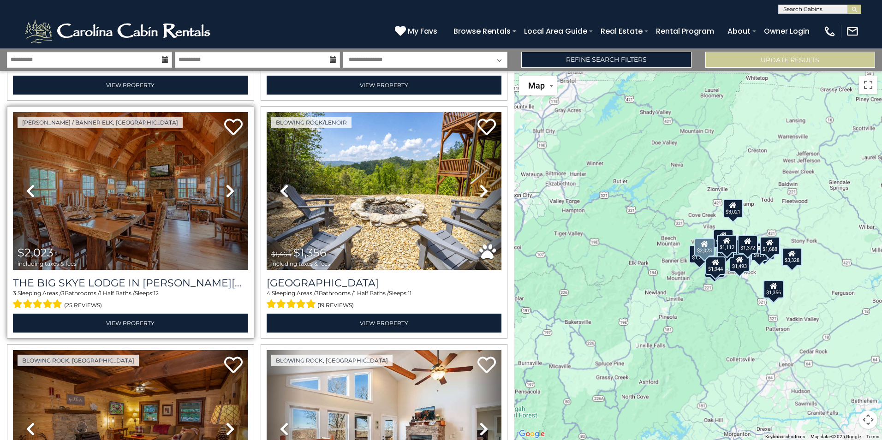
click at [226, 185] on icon at bounding box center [230, 191] width 9 height 15
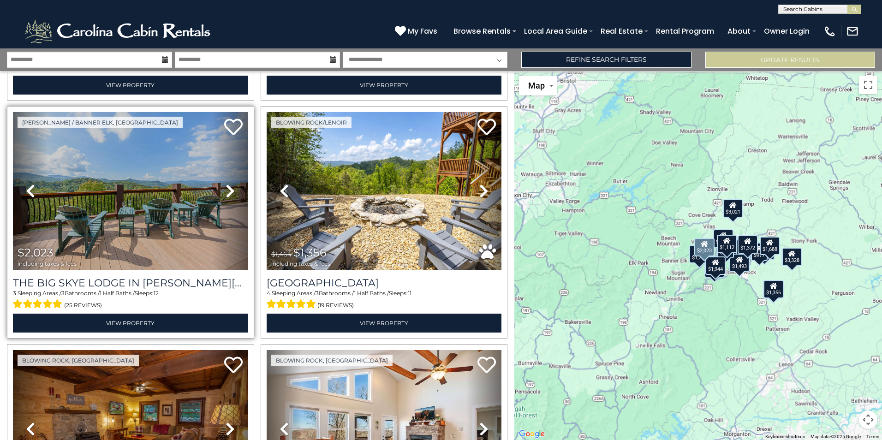
click at [226, 185] on icon at bounding box center [230, 191] width 9 height 15
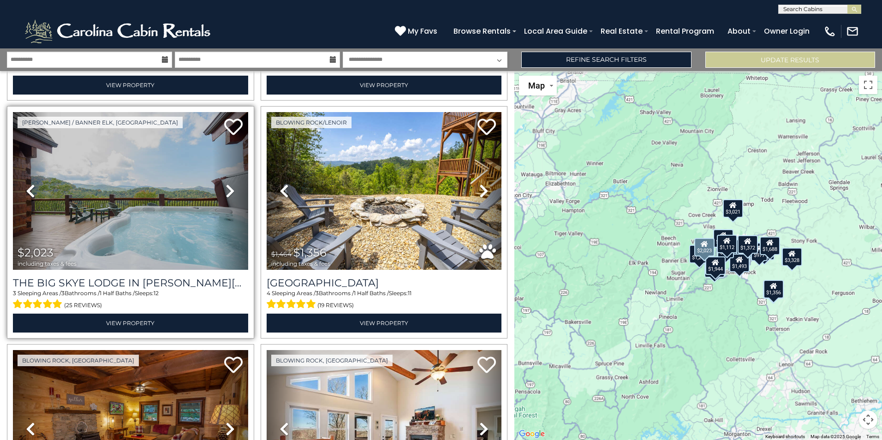
click at [226, 185] on icon at bounding box center [230, 191] width 9 height 15
